Goal: Task Accomplishment & Management: Use online tool/utility

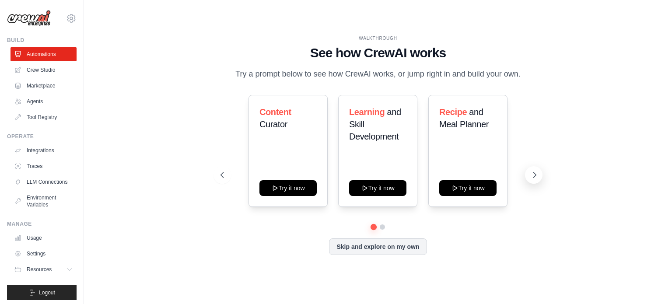
click at [534, 178] on icon at bounding box center [534, 175] width 9 height 9
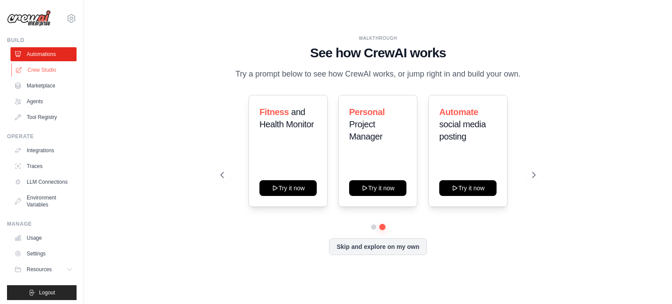
click at [46, 70] on link "Crew Studio" at bounding box center [44, 70] width 66 height 14
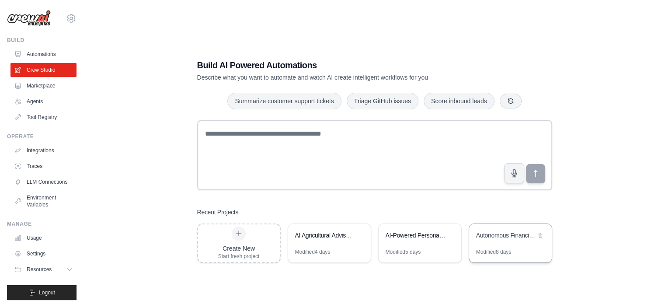
click at [513, 245] on div "Autonomous Financial Analyst AI System" at bounding box center [510, 236] width 83 height 24
click at [48, 52] on link "Automations" at bounding box center [44, 54] width 66 height 14
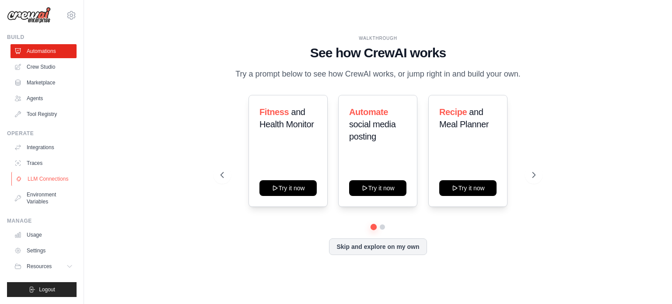
scroll to position [10, 0]
click at [67, 11] on icon at bounding box center [71, 14] width 8 height 7
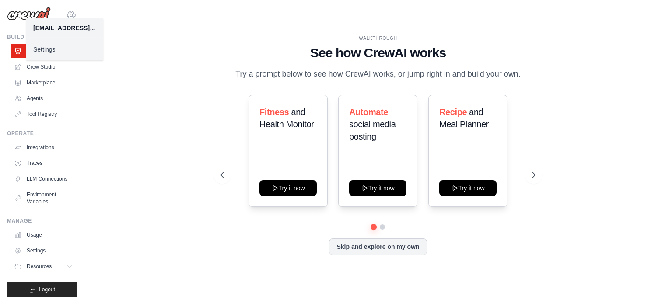
click at [67, 11] on icon at bounding box center [71, 14] width 8 height 7
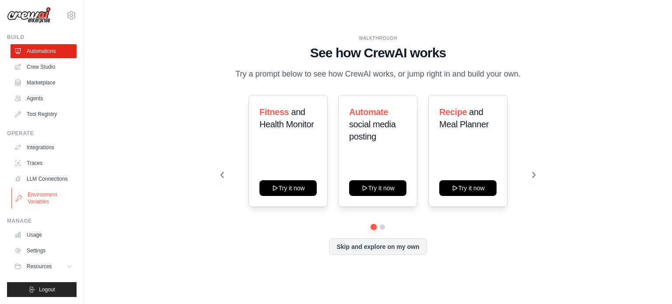
click at [44, 202] on link "Environment Variables" at bounding box center [44, 198] width 66 height 21
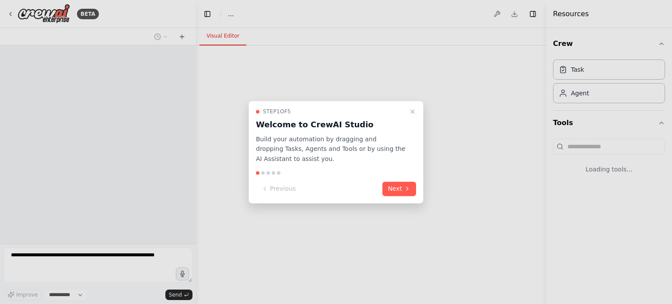
select select "****"
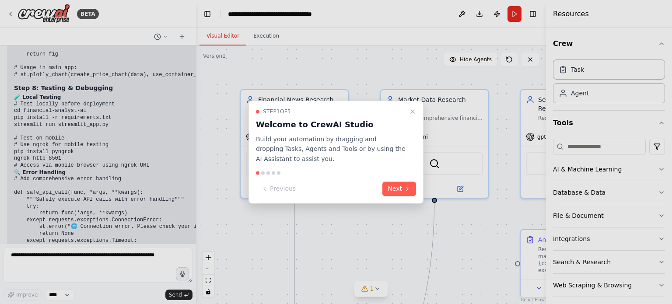
scroll to position [9277, 0]
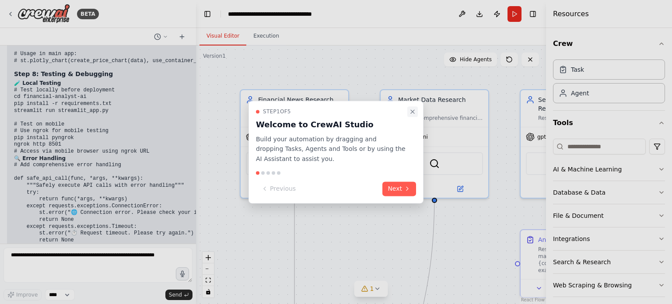
click at [413, 110] on icon "Close walkthrough" at bounding box center [412, 111] width 3 height 3
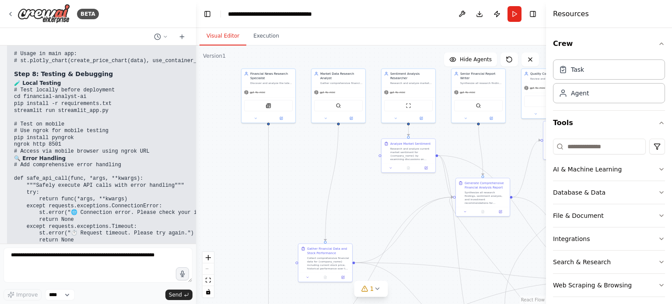
drag, startPoint x: 355, startPoint y: 234, endPoint x: 303, endPoint y: 148, distance: 99.9
click at [303, 148] on div ".deletable-edge-delete-btn { width: 20px; height: 20px; border: 0px solid #ffff…" at bounding box center [371, 174] width 350 height 259
click at [532, 12] on button "Toggle Right Sidebar" at bounding box center [533, 14] width 12 height 12
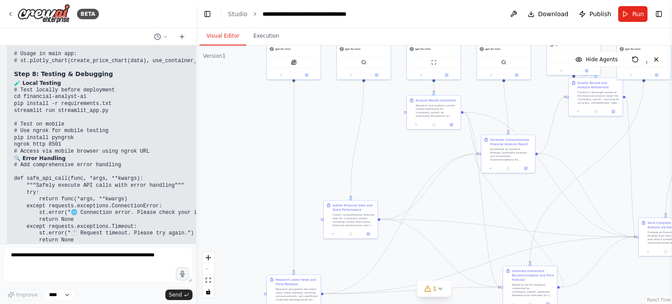
drag, startPoint x: 366, startPoint y: 192, endPoint x: 390, endPoint y: 149, distance: 49.8
click at [390, 149] on div ".deletable-edge-delete-btn { width: 20px; height: 20px; border: 0px solid #ffff…" at bounding box center [434, 174] width 476 height 259
click at [430, 294] on button "1" at bounding box center [434, 289] width 34 height 16
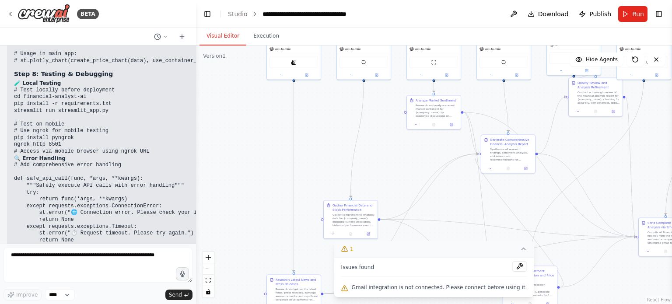
click at [520, 251] on icon at bounding box center [523, 248] width 7 height 7
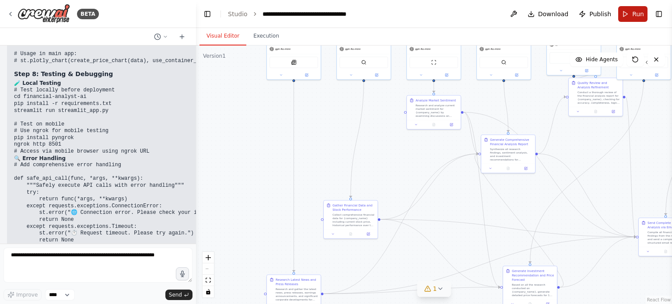
click at [639, 13] on span "Run" at bounding box center [638, 14] width 12 height 9
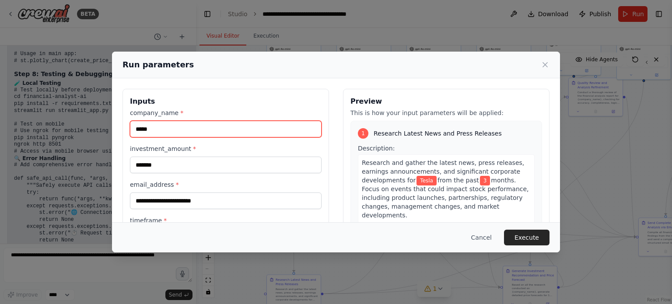
click at [157, 127] on input "*****" at bounding box center [226, 129] width 192 height 17
type input "*"
type input "***"
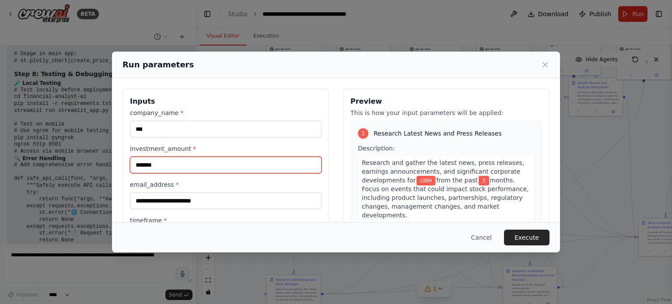
click at [161, 165] on input "*******" at bounding box center [226, 165] width 192 height 17
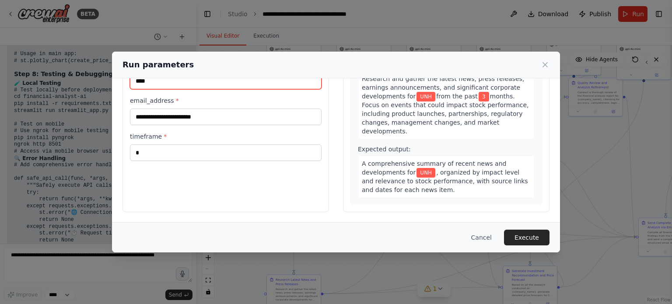
scroll to position [84, 0]
type input "****"
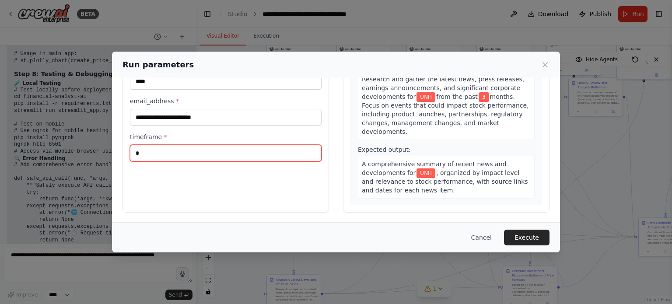
click at [150, 155] on input "*" at bounding box center [226, 153] width 192 height 17
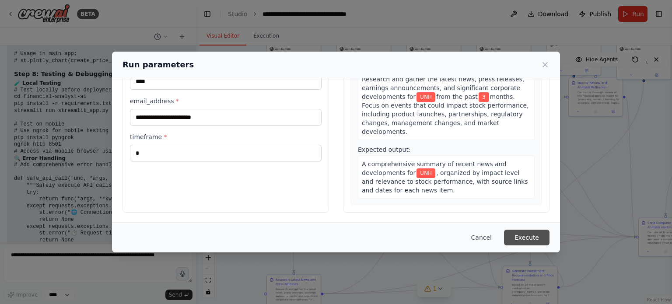
click at [528, 240] on button "Execute" at bounding box center [526, 238] width 45 height 16
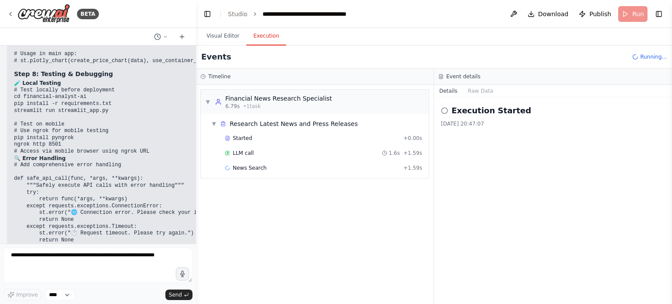
click at [267, 36] on button "Execution" at bounding box center [266, 36] width 40 height 18
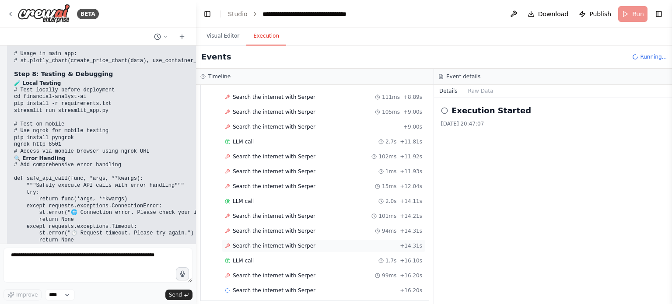
scroll to position [1052, 0]
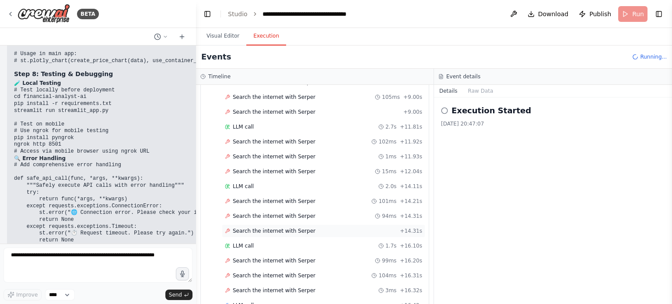
click at [264, 227] on span "Search the internet with Serper" at bounding box center [274, 230] width 83 height 7
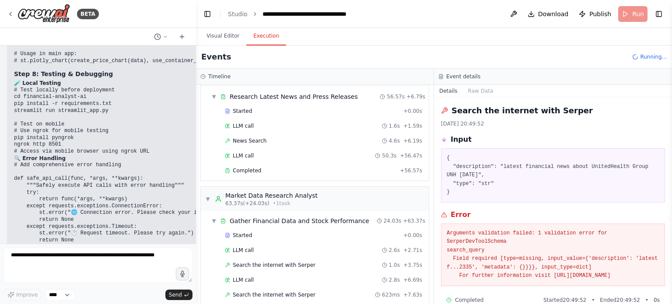
scroll to position [0, 0]
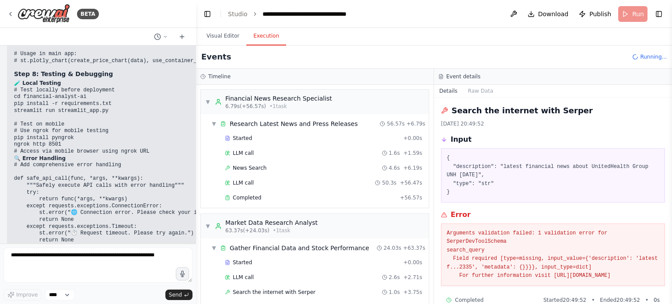
click at [448, 90] on button "Details" at bounding box center [448, 91] width 29 height 12
click at [482, 91] on button "Raw Data" at bounding box center [481, 91] width 36 height 12
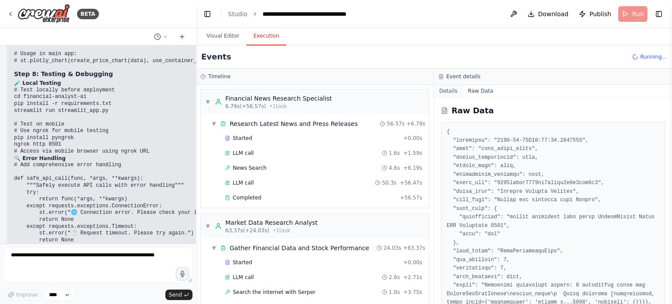
click at [455, 90] on button "Details" at bounding box center [448, 91] width 29 height 12
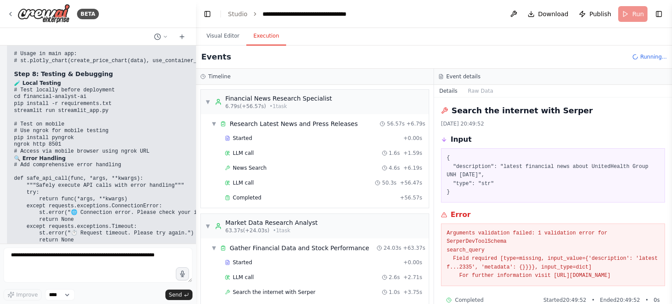
click at [217, 75] on h3 "Timeline" at bounding box center [219, 76] width 22 height 7
click at [224, 35] on button "Visual Editor" at bounding box center [222, 36] width 47 height 18
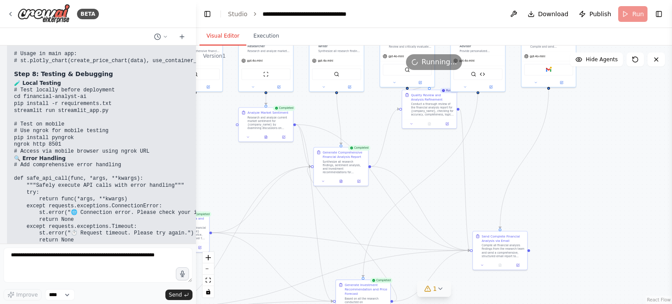
drag, startPoint x: 577, startPoint y: 147, endPoint x: 408, endPoint y: 159, distance: 168.9
click at [408, 159] on div ".deletable-edge-delete-btn { width: 20px; height: 20px; border: 0px solid #ffff…" at bounding box center [434, 174] width 476 height 259
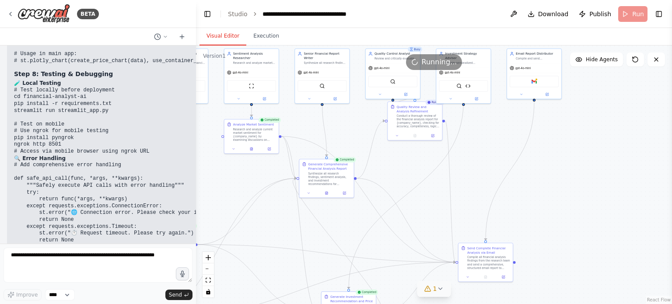
drag, startPoint x: 488, startPoint y: 183, endPoint x: 476, endPoint y: 194, distance: 16.7
click at [475, 195] on div ".deletable-edge-delete-btn { width: 20px; height: 20px; border: 0px solid #ffff…" at bounding box center [434, 174] width 476 height 259
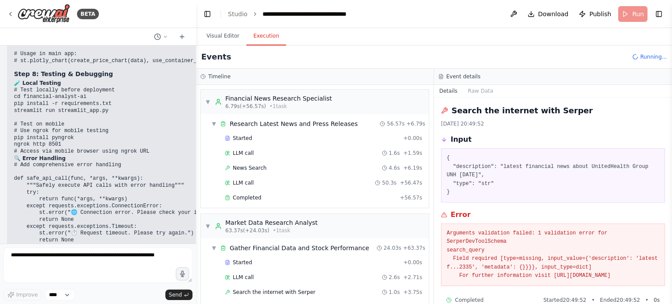
click at [260, 37] on button "Execution" at bounding box center [266, 36] width 40 height 18
click at [476, 93] on button "Raw Data" at bounding box center [481, 91] width 36 height 12
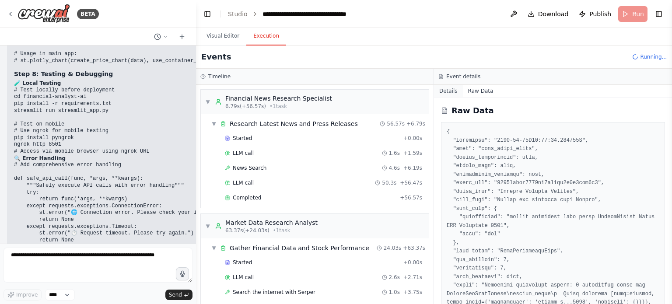
click at [452, 91] on button "Details" at bounding box center [448, 91] width 29 height 12
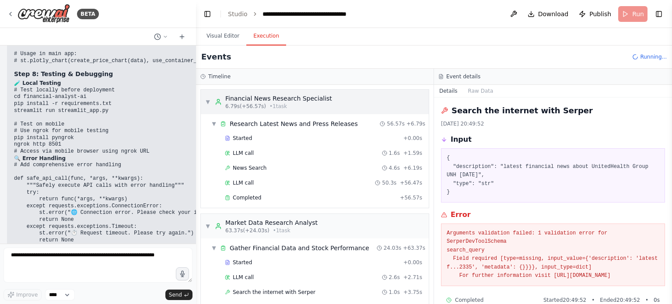
click at [208, 100] on span "▼" at bounding box center [207, 101] width 5 height 7
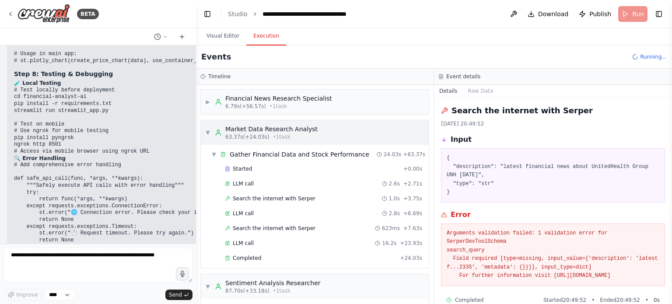
click at [210, 132] on span "▼" at bounding box center [207, 132] width 5 height 7
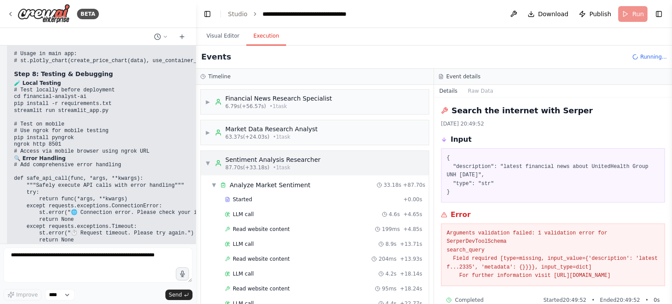
click at [209, 162] on span "▼" at bounding box center [207, 163] width 5 height 7
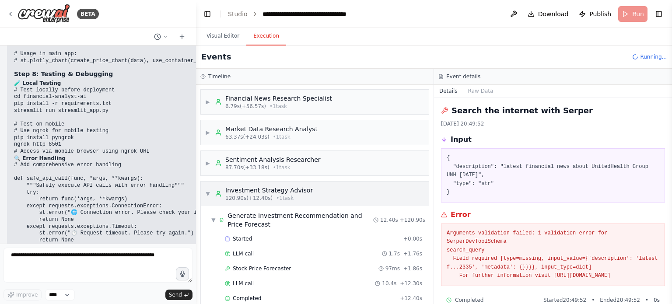
click at [207, 192] on span "▼" at bounding box center [207, 193] width 5 height 7
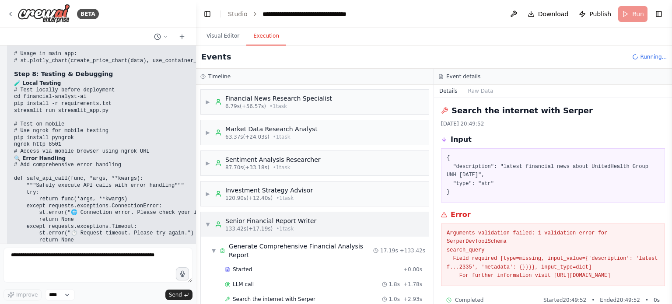
click at [205, 224] on span "▼" at bounding box center [207, 224] width 5 height 7
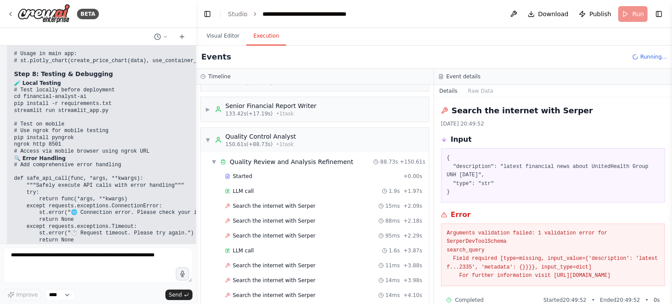
scroll to position [87, 0]
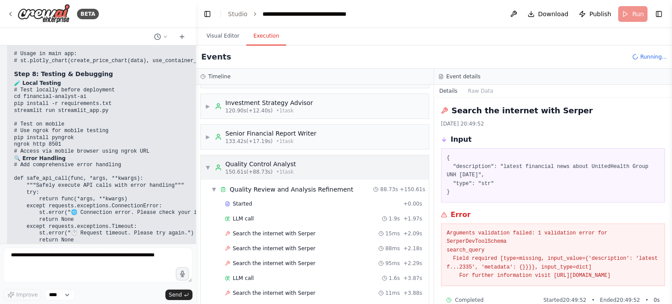
click at [208, 169] on span "▼" at bounding box center [207, 167] width 5 height 7
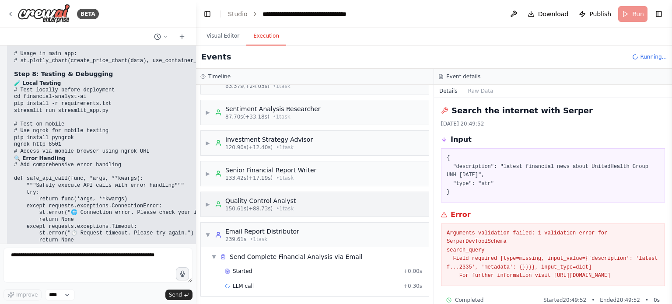
click at [312, 206] on div "▶ Quality Control Analyst 150.61s (+88.73s) • 1 task" at bounding box center [315, 204] width 228 height 24
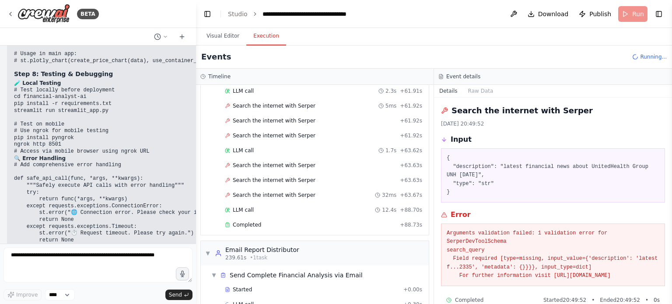
scroll to position [1584, 0]
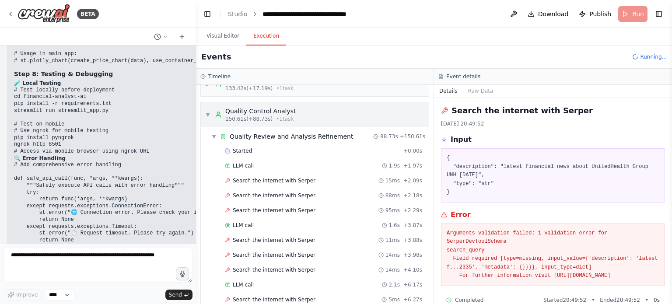
click at [206, 115] on span "▼" at bounding box center [207, 114] width 5 height 7
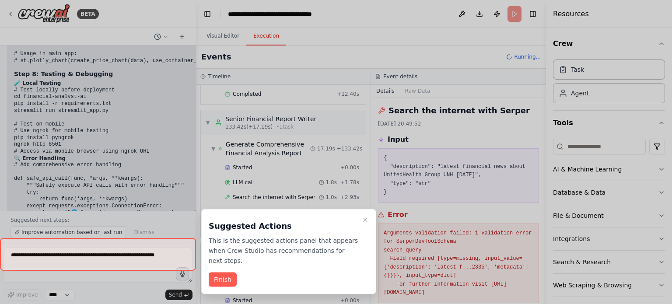
scroll to position [693, 0]
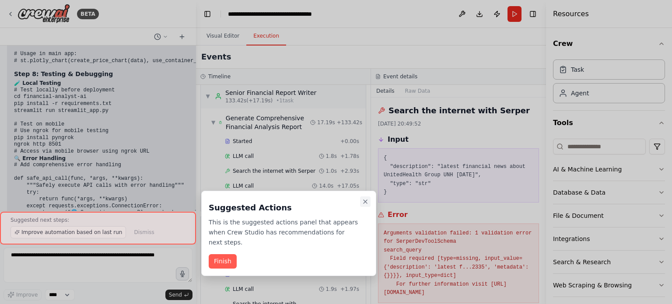
click at [366, 200] on icon "Close walkthrough" at bounding box center [365, 201] width 7 height 7
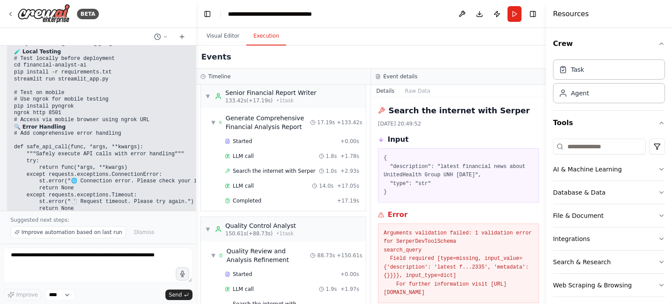
scroll to position [9309, 0]
click at [531, 14] on button "Toggle Right Sidebar" at bounding box center [533, 14] width 12 height 12
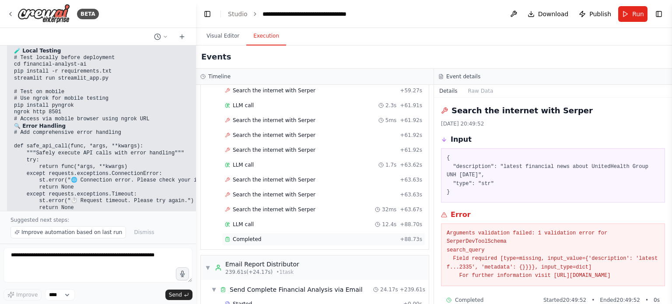
scroll to position [2218, 0]
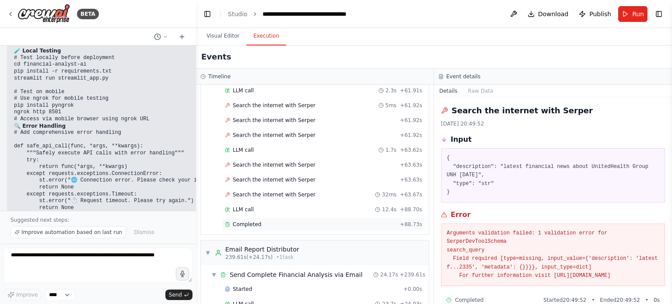
click at [297, 218] on div "Completed + 88.73s" at bounding box center [323, 224] width 203 height 13
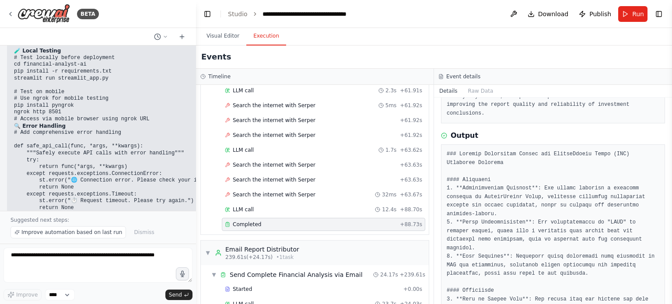
scroll to position [87, 0]
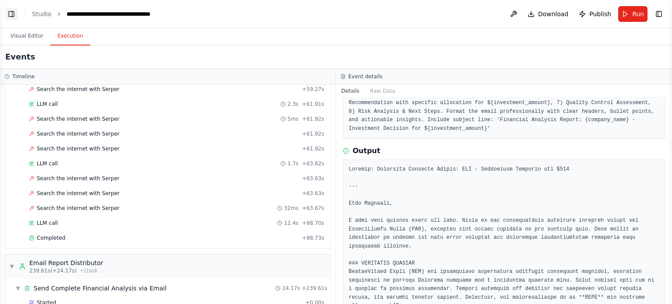
click at [11, 11] on button "Toggle Left Sidebar" at bounding box center [11, 14] width 12 height 12
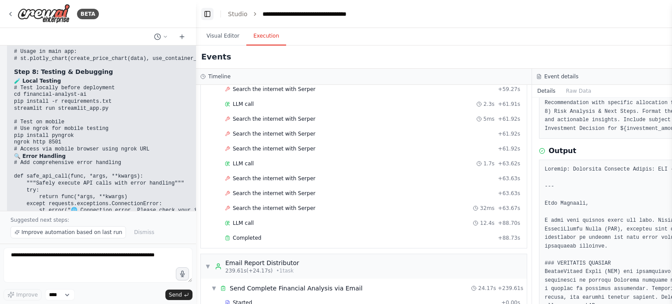
click at [210, 14] on button "Toggle Left Sidebar" at bounding box center [207, 14] width 12 height 12
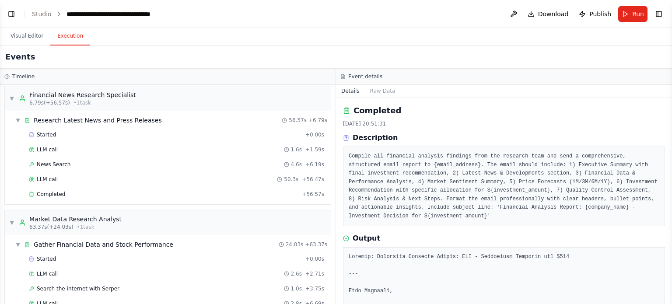
scroll to position [0, 0]
